Goal: Transaction & Acquisition: Purchase product/service

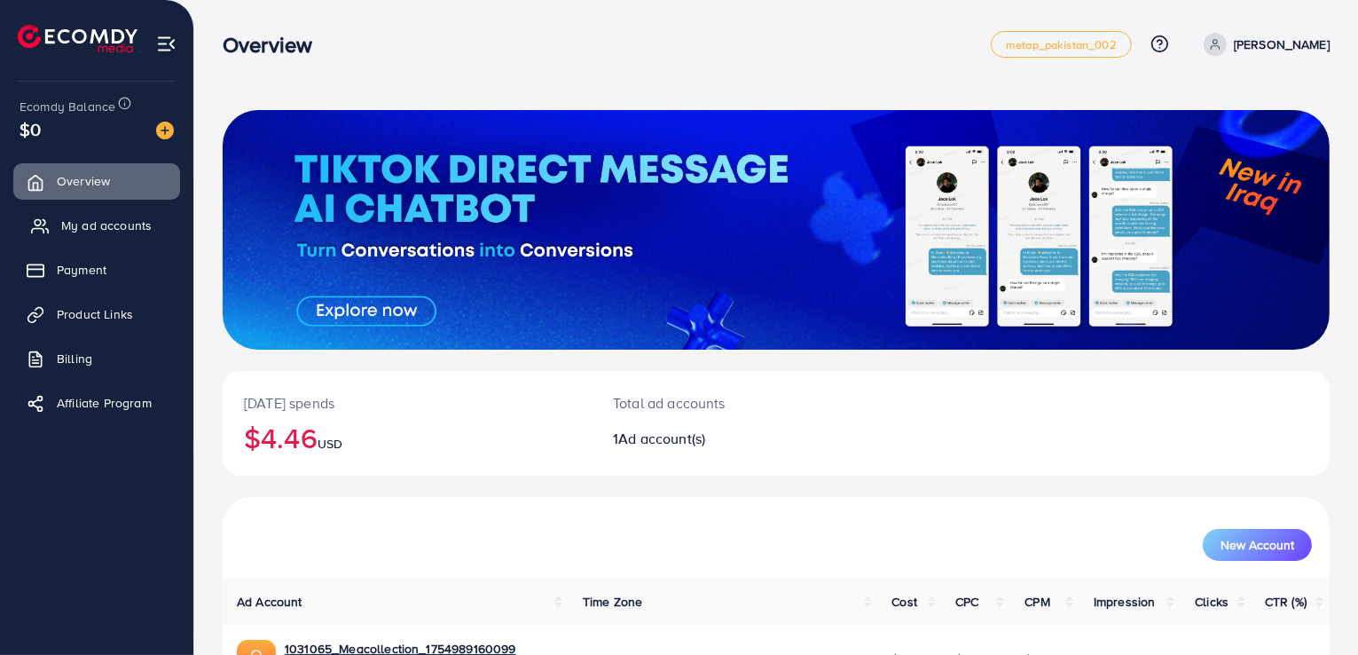
click at [121, 227] on span "My ad accounts" at bounding box center [106, 225] width 90 height 18
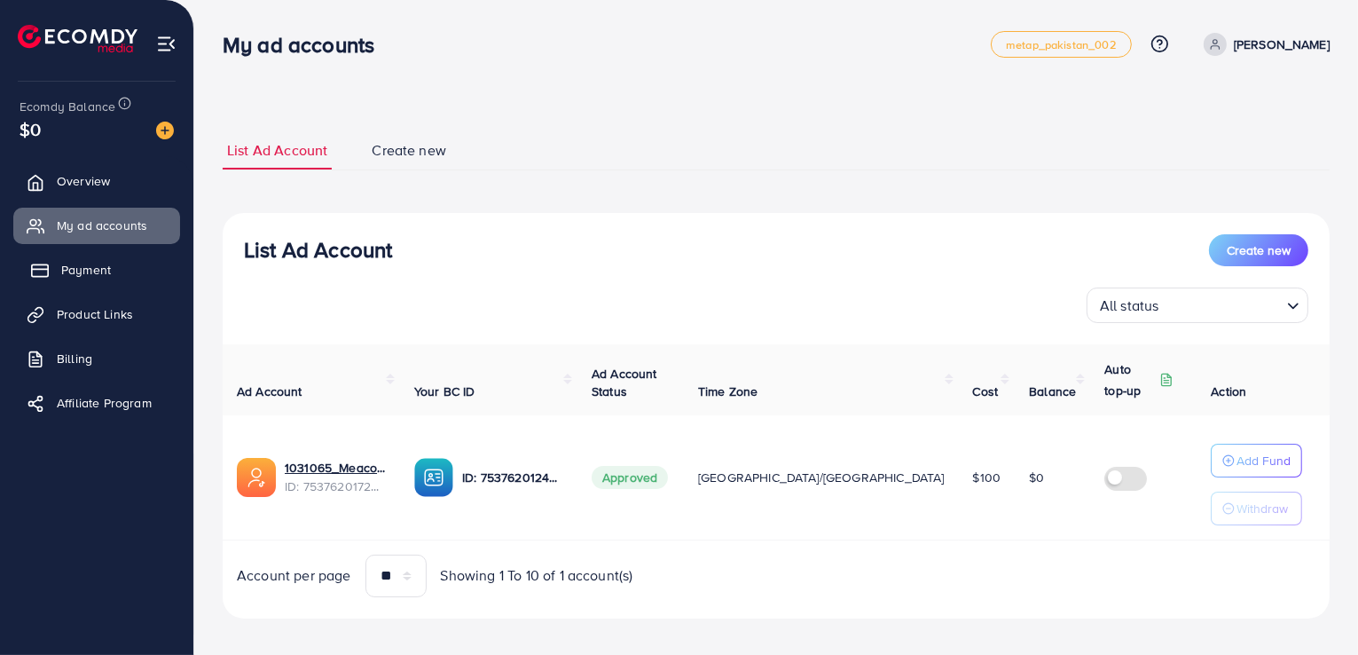
click at [125, 285] on link "Payment" at bounding box center [96, 269] width 167 height 35
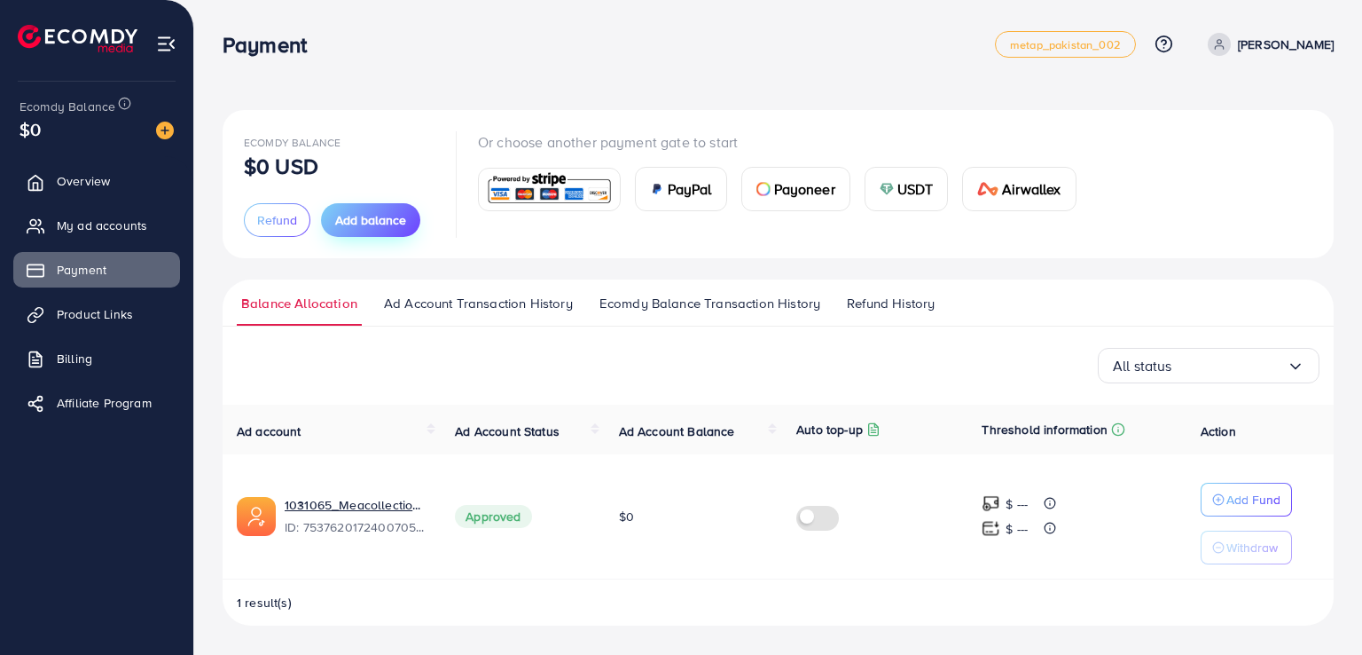
click at [381, 215] on span "Add balance" at bounding box center [370, 220] width 71 height 18
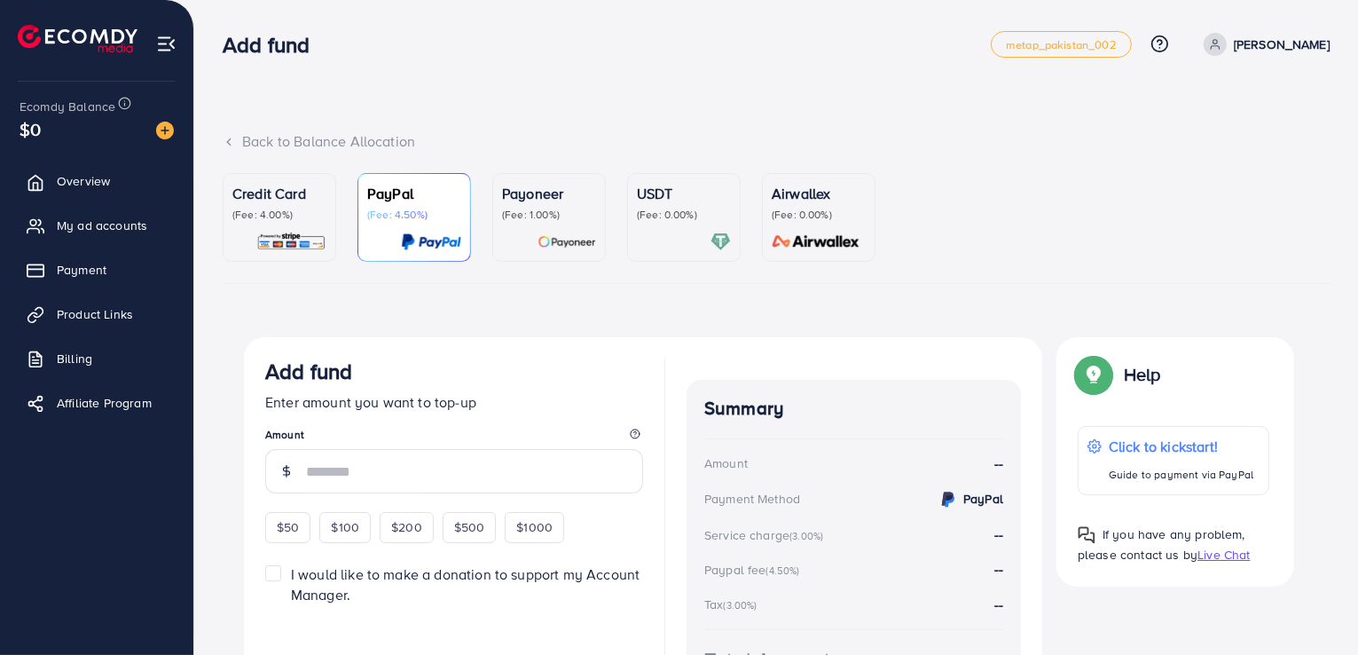
click at [555, 217] on p "(Fee: 1.00%)" at bounding box center [549, 215] width 94 height 14
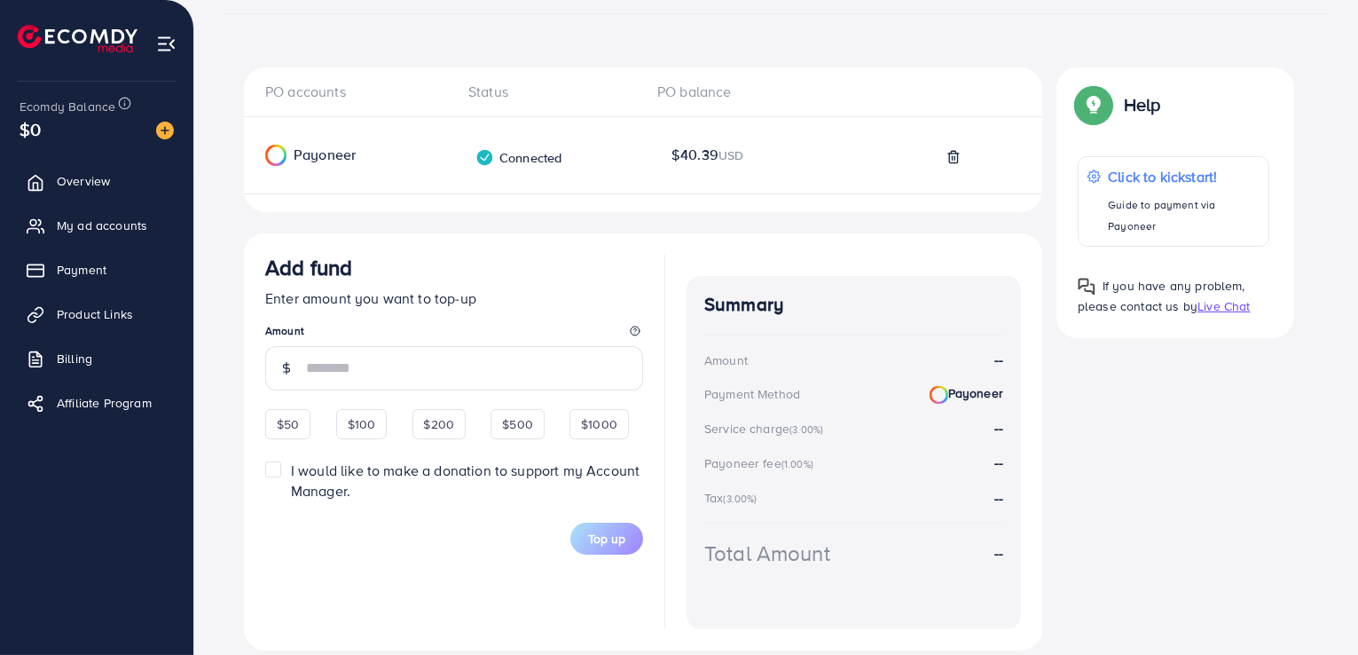
scroll to position [272, 0]
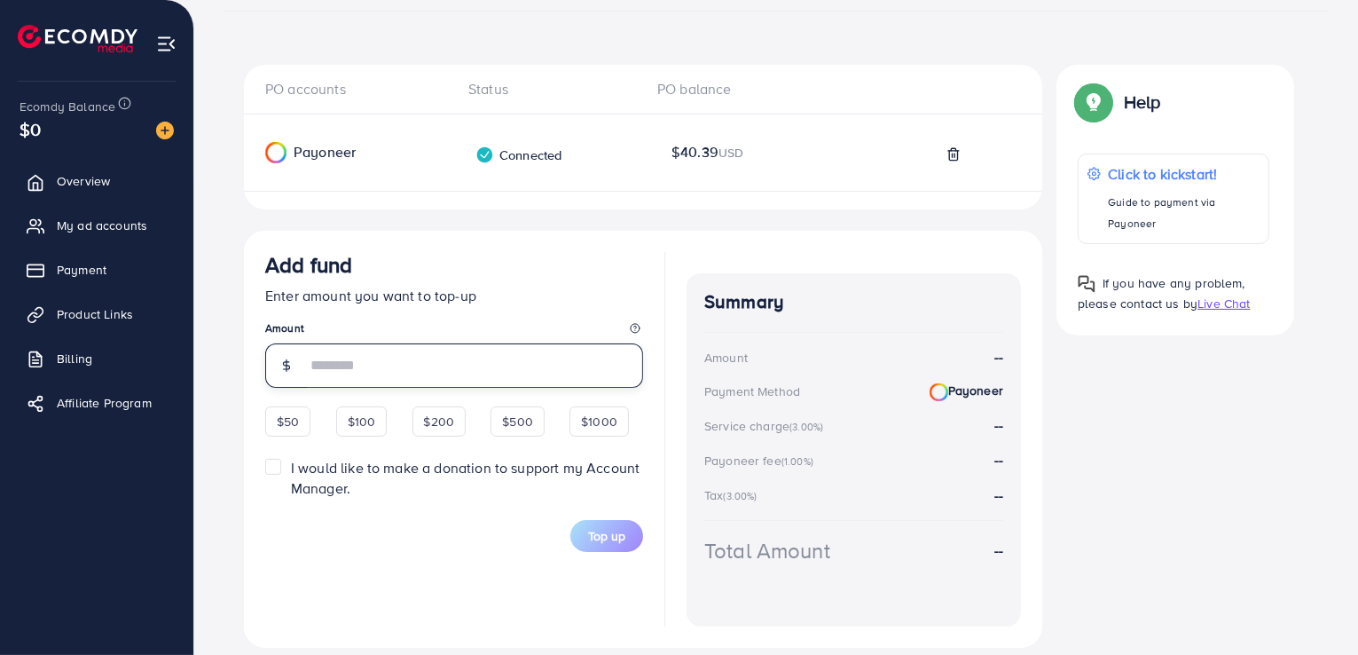
click at [348, 366] on input "number" at bounding box center [474, 365] width 337 height 44
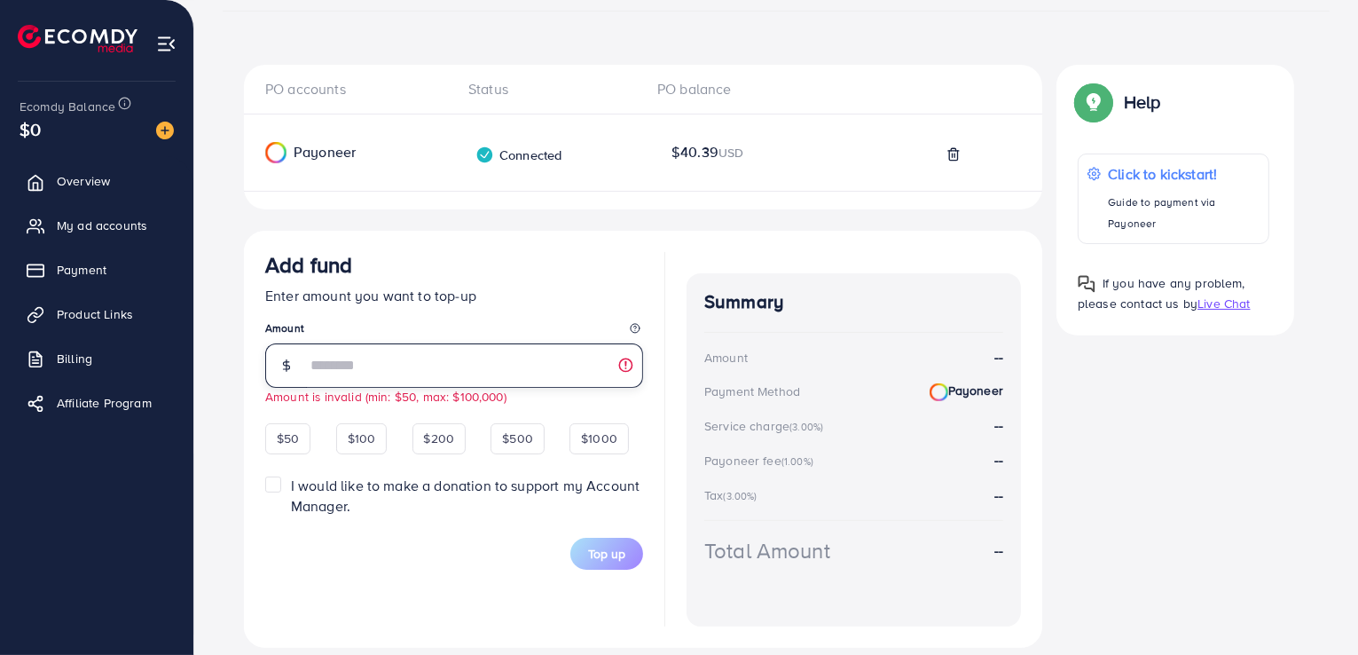
type input "**"
click at [358, 551] on div "Top up" at bounding box center [454, 542] width 378 height 53
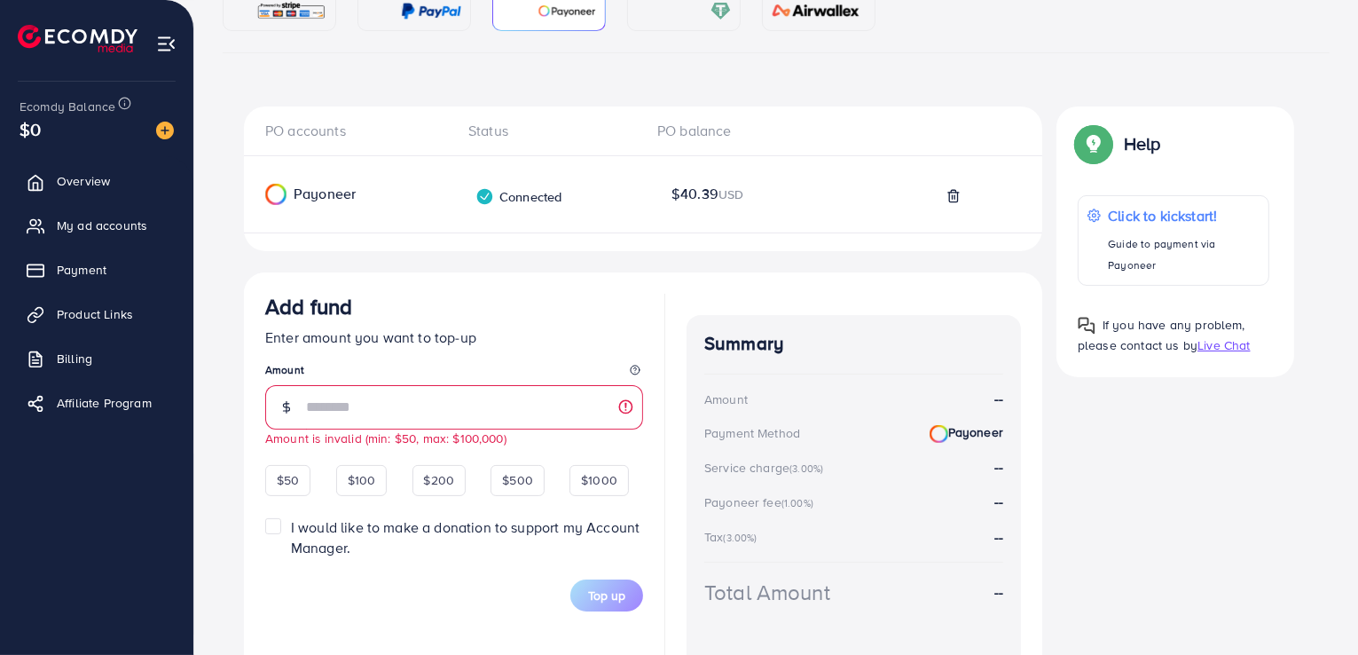
scroll to position [281, 0]
